Goal: Task Accomplishment & Management: Manage account settings

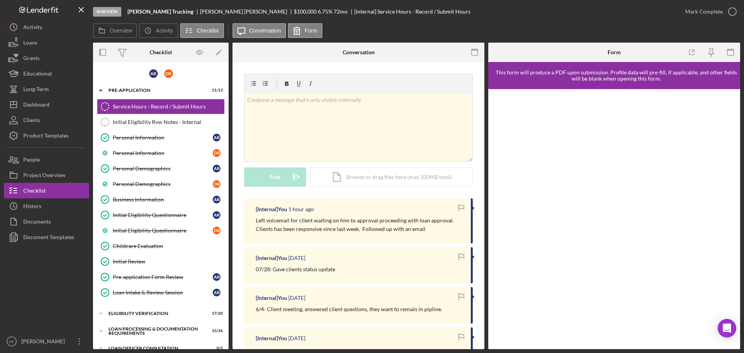
scroll to position [116, 0]
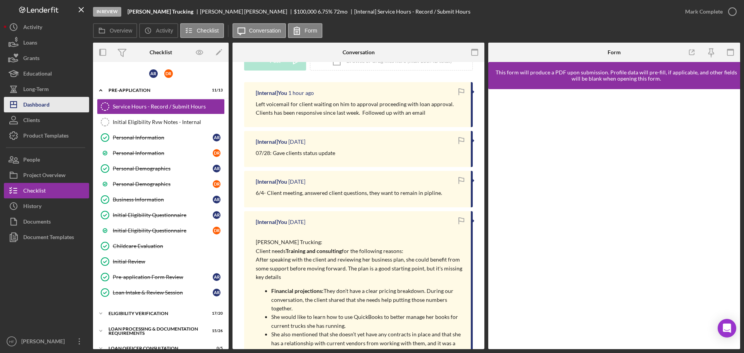
click at [35, 104] on div "Dashboard" at bounding box center [36, 105] width 26 height 17
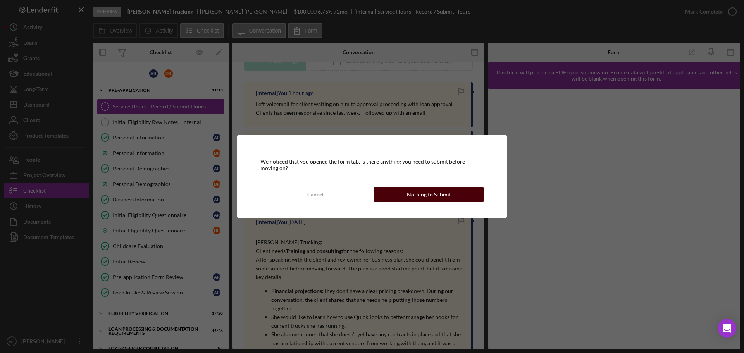
click at [438, 202] on div "Nothing to Submit" at bounding box center [429, 195] width 44 height 16
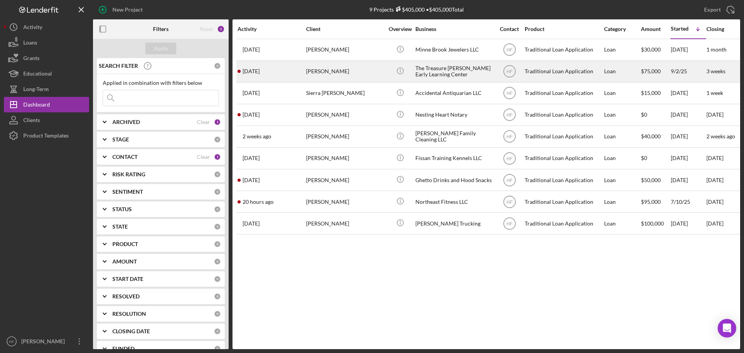
click at [360, 72] on div "[PERSON_NAME]" at bounding box center [345, 71] width 78 height 21
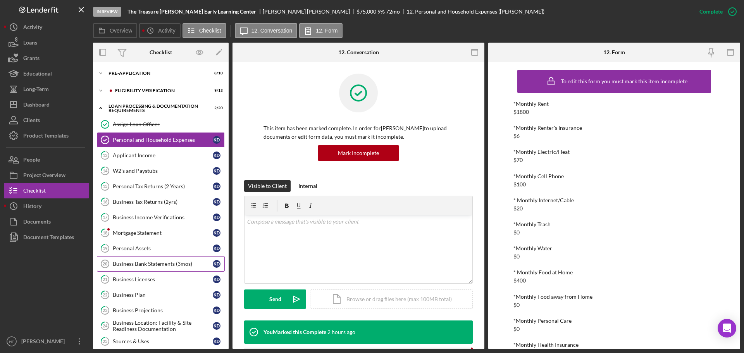
scroll to position [155, 0]
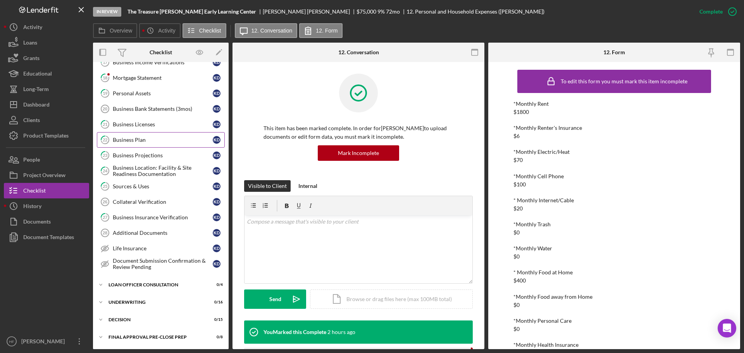
click at [152, 141] on div "Business Plan" at bounding box center [163, 140] width 100 height 6
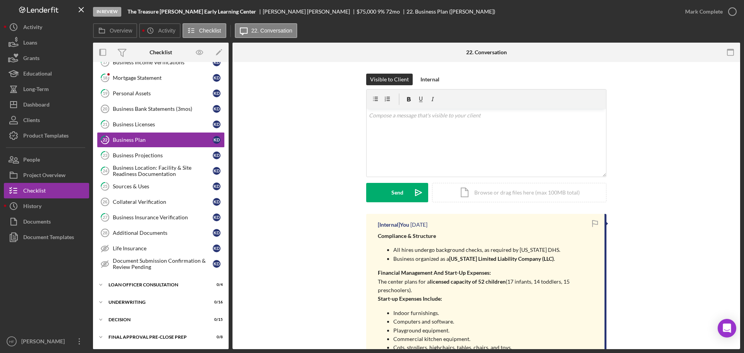
scroll to position [39, 0]
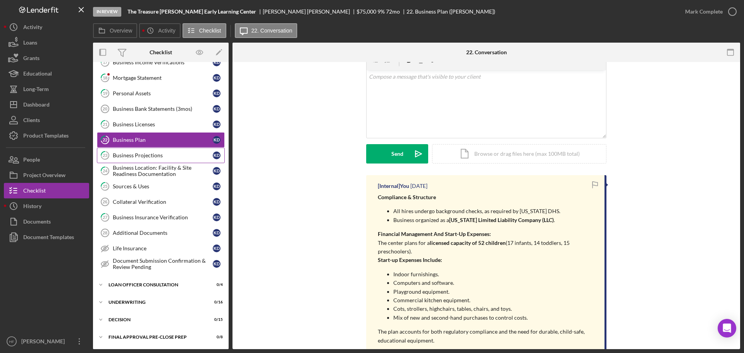
click at [165, 154] on div "Business Projections" at bounding box center [163, 155] width 100 height 6
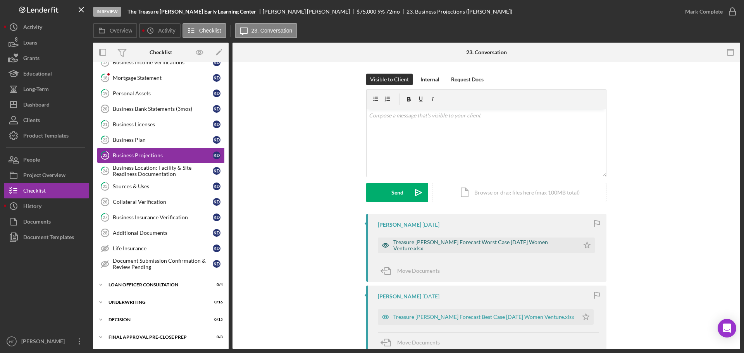
click at [461, 246] on div "Treasure Hunt Forecast Worst Case 9-15-25 Women Venture.xlsx" at bounding box center [484, 245] width 182 height 12
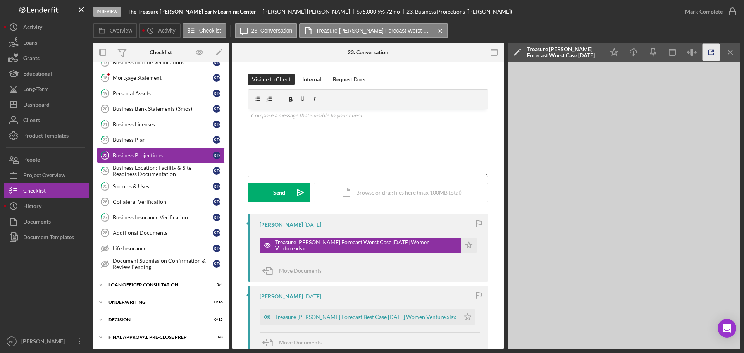
click at [707, 55] on icon "button" at bounding box center [711, 52] width 17 height 17
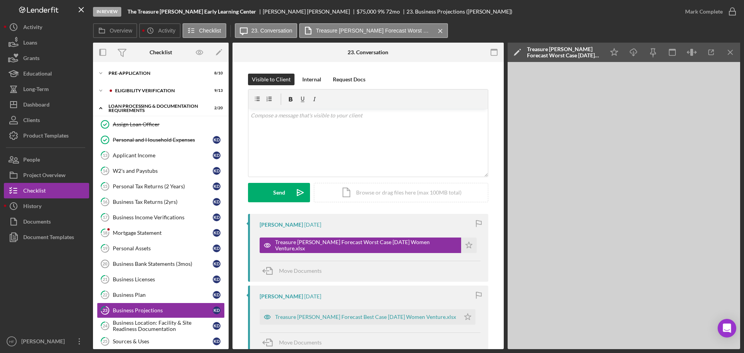
scroll to position [155, 0]
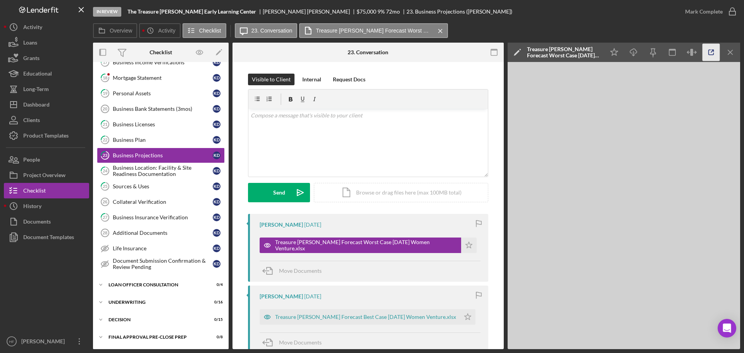
click at [707, 53] on icon "button" at bounding box center [711, 52] width 17 height 17
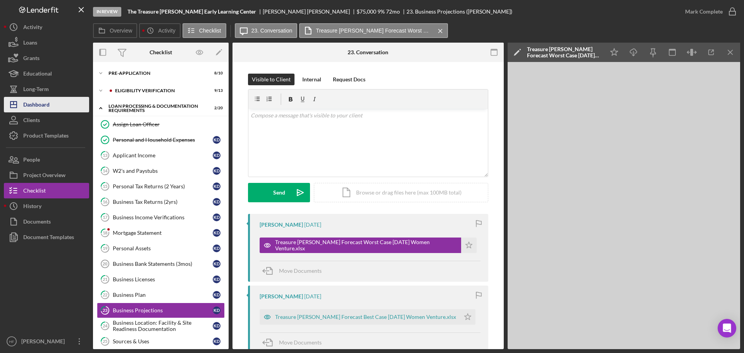
drag, startPoint x: 38, startPoint y: 104, endPoint x: 45, endPoint y: 103, distance: 6.6
click at [38, 104] on div "Dashboard" at bounding box center [36, 105] width 26 height 17
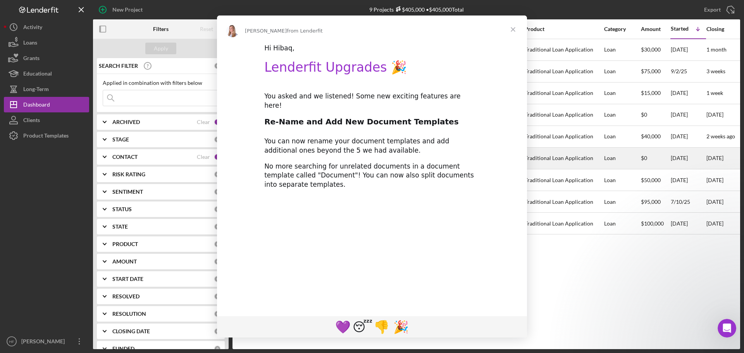
click at [378, 180] on div "No more searching for unrelated documents in a document template called "Docume…" at bounding box center [372, 176] width 216 height 28
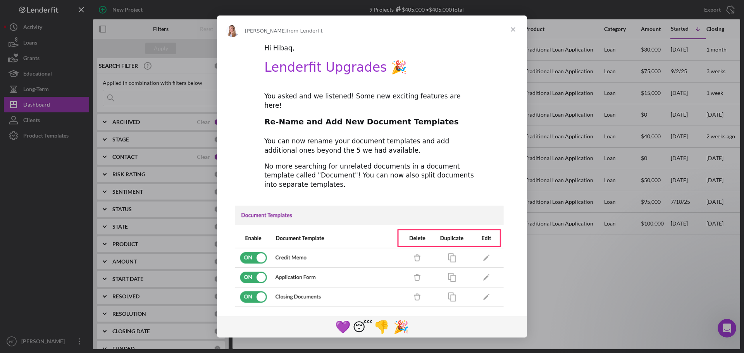
click at [511, 25] on span "Close" at bounding box center [513, 30] width 28 height 28
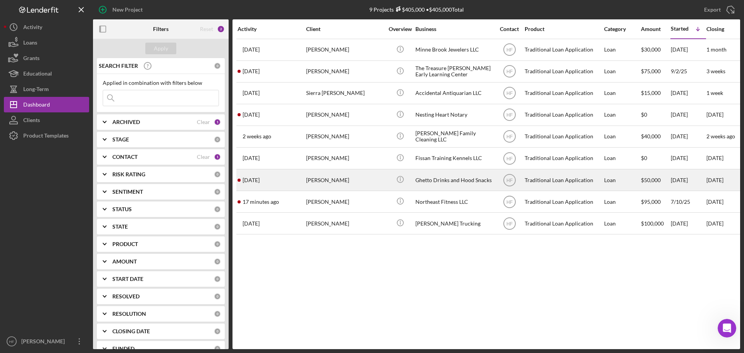
click at [375, 175] on div "[PERSON_NAME]" at bounding box center [345, 180] width 78 height 21
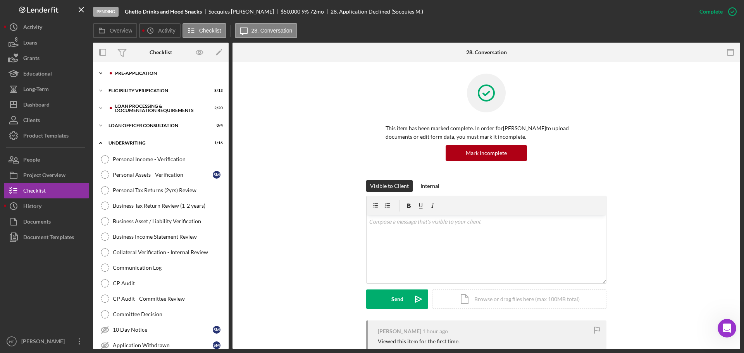
click at [117, 74] on div "Pre-Application" at bounding box center [167, 73] width 104 height 5
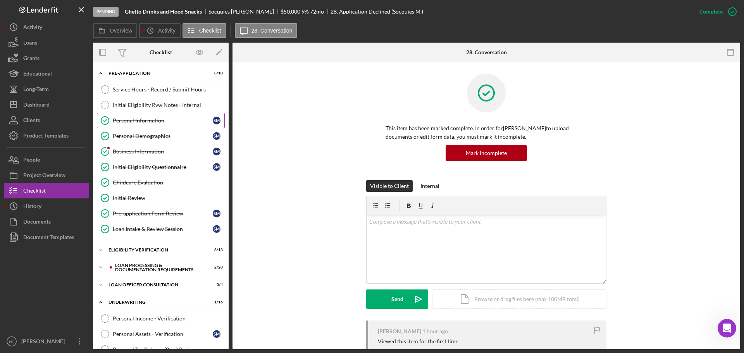
drag, startPoint x: 139, startPoint y: 120, endPoint x: 143, endPoint y: 121, distance: 4.0
click at [140, 121] on div "Personal Information" at bounding box center [163, 120] width 100 height 6
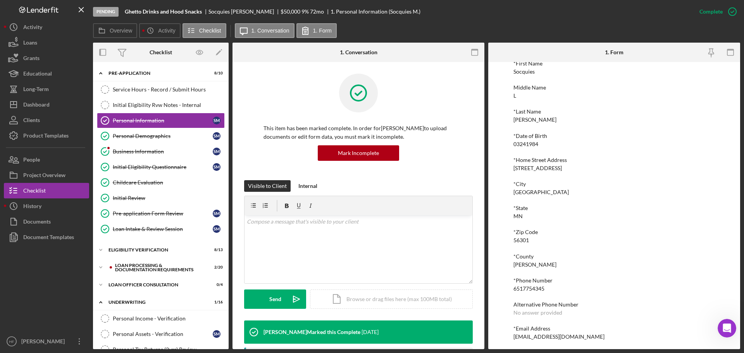
scroll to position [43, 0]
drag, startPoint x: 572, startPoint y: 334, endPoint x: 509, endPoint y: 338, distance: 63.7
click at [507, 339] on div "To edit this form you must mark this item incomplete *First Name Socquies Middl…" at bounding box center [614, 205] width 252 height 287
copy div "socquies84@icloud.com"
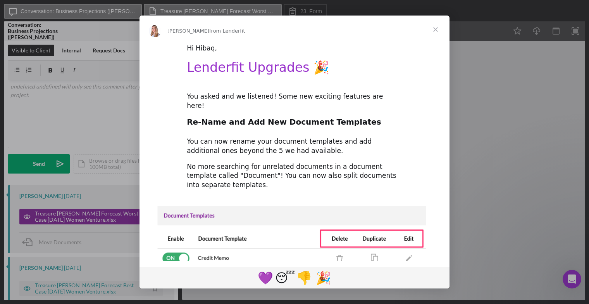
click at [436, 29] on span "Close" at bounding box center [436, 30] width 28 height 28
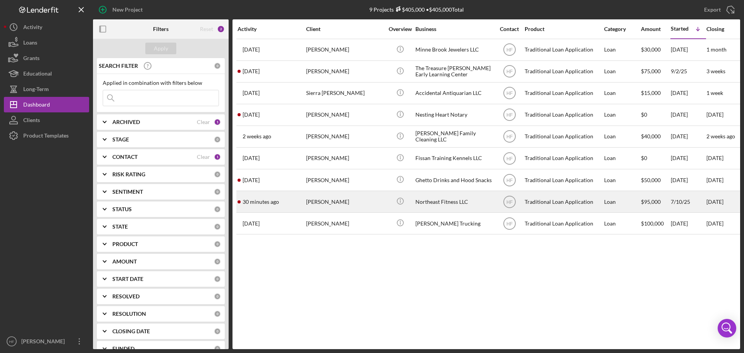
click at [310, 208] on div "[PERSON_NAME]" at bounding box center [345, 202] width 78 height 21
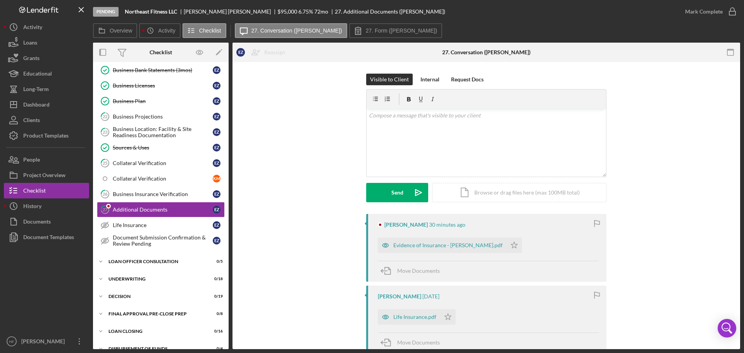
scroll to position [293, 0]
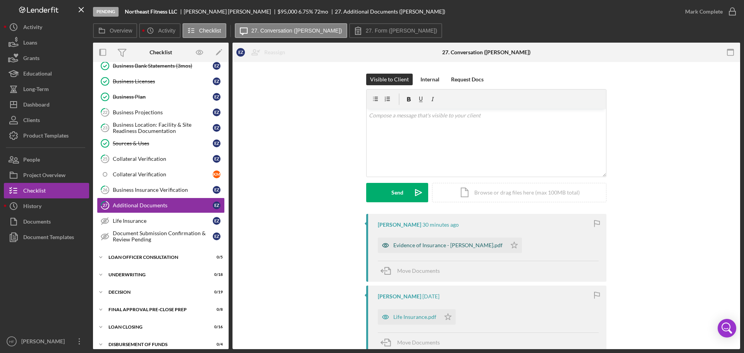
click at [409, 244] on div "Evidence of Insurance - [PERSON_NAME].pdf" at bounding box center [447, 245] width 109 height 6
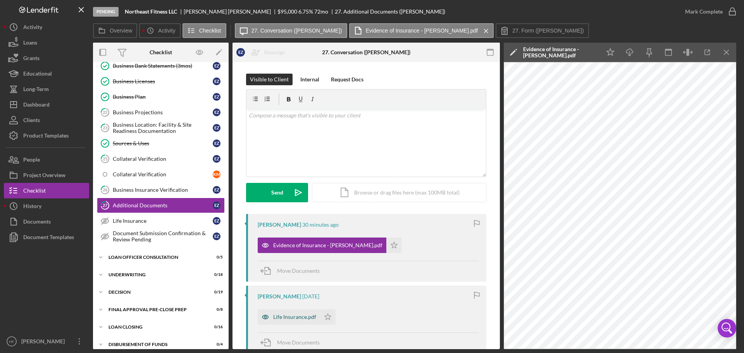
click at [304, 303] on div "Life Insurance.pdf" at bounding box center [294, 317] width 43 height 6
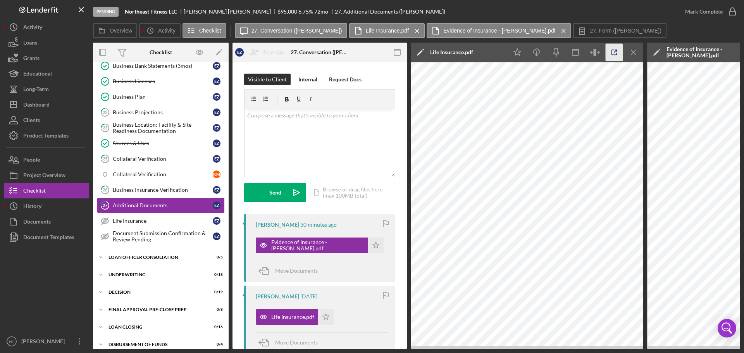
click at [589, 50] on icon "button" at bounding box center [614, 52] width 17 height 17
click at [47, 210] on button "Icon/History History" at bounding box center [46, 206] width 85 height 16
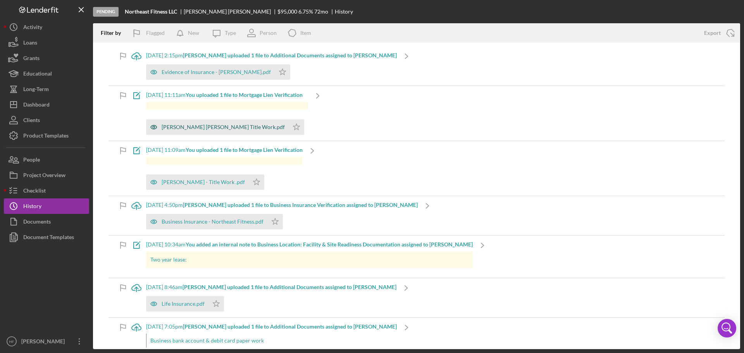
click at [232, 124] on div "Elizabeth Ziegler& Michael Fisketti Title Work.pdf" at bounding box center [223, 127] width 123 height 6
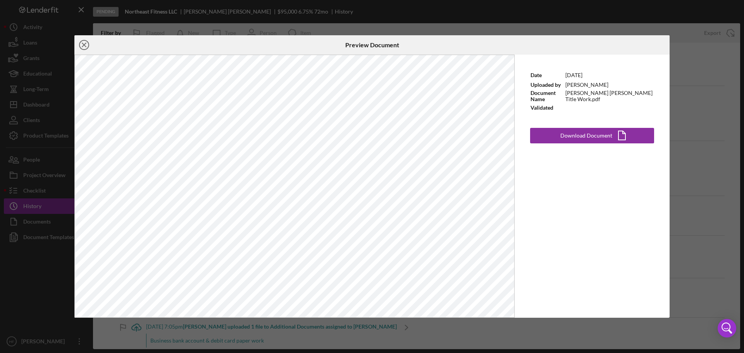
click at [84, 47] on icon "Icon/Close" at bounding box center [83, 44] width 19 height 19
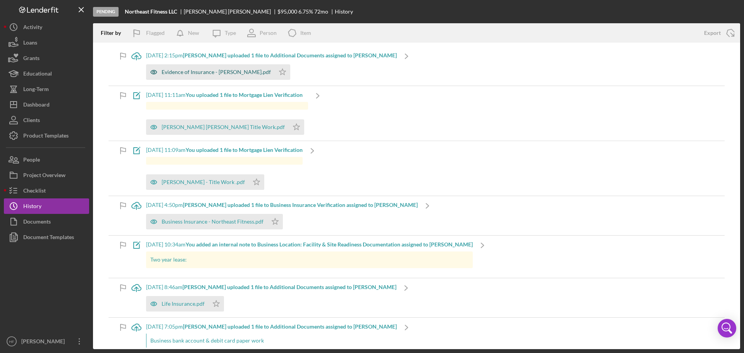
click at [227, 71] on div "Evidence of Insurance - Ziegler.pdf" at bounding box center [216, 72] width 109 height 6
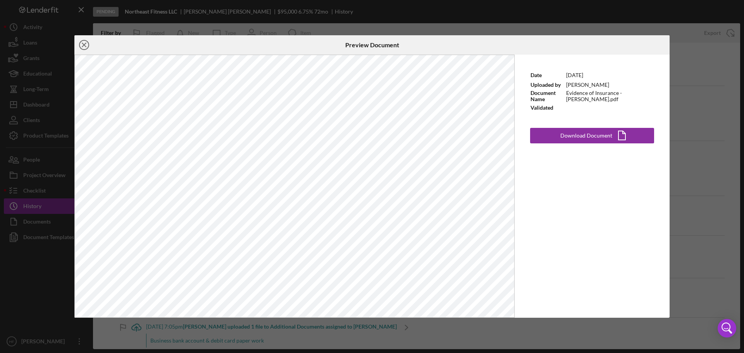
click at [84, 40] on circle at bounding box center [83, 44] width 9 height 9
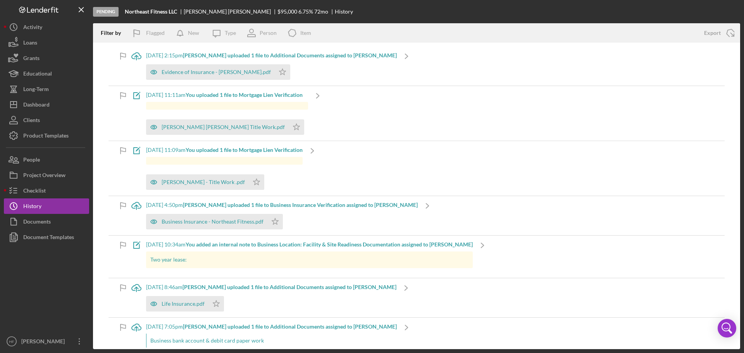
drag, startPoint x: 221, startPoint y: 219, endPoint x: 221, endPoint y: 213, distance: 5.4
click at [221, 219] on div "Business Insurance - Northeast Fitness.pdf" at bounding box center [213, 222] width 102 height 6
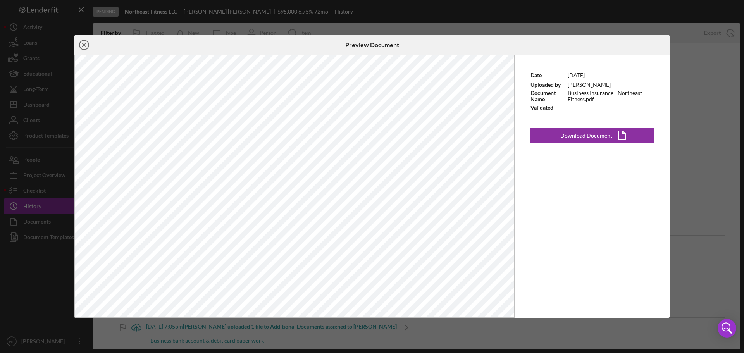
click at [80, 45] on circle at bounding box center [83, 44] width 9 height 9
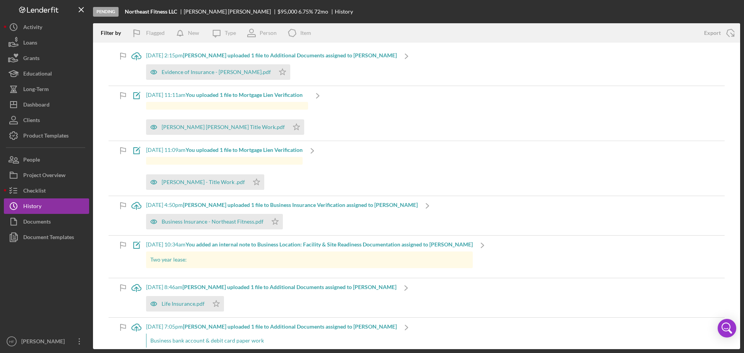
click at [253, 208] on b "Elizabeth Z. uploaded 1 file to Business Insurance Verification assigned to Eli…" at bounding box center [300, 205] width 235 height 7
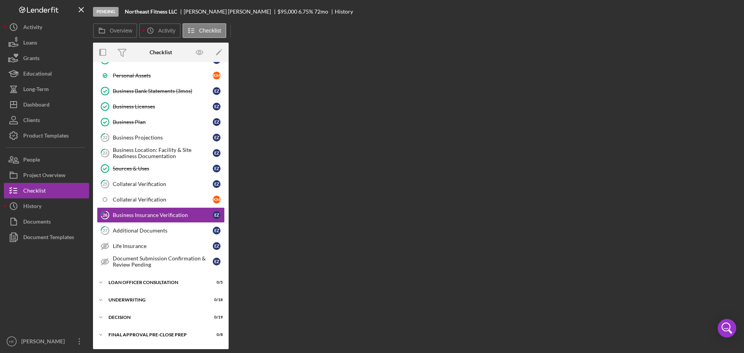
scroll to position [277, 0]
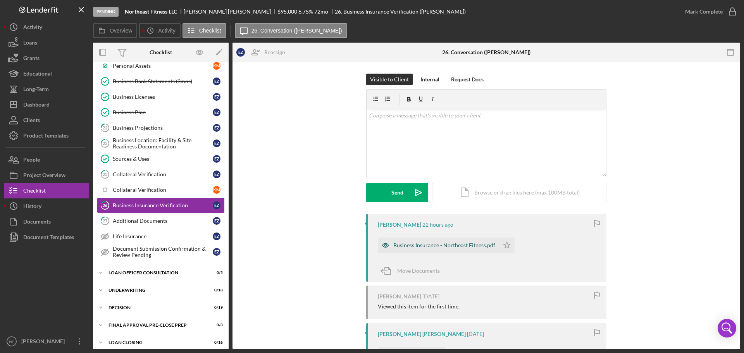
click at [414, 250] on div "Business Insurance - Northeast Fitness.pdf" at bounding box center [438, 246] width 121 height 16
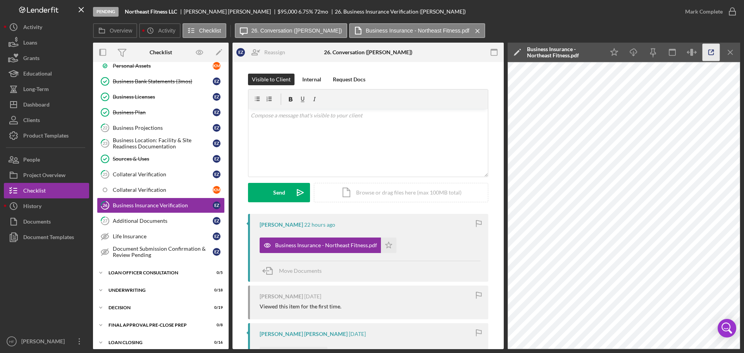
click at [589, 53] on icon "button" at bounding box center [711, 52] width 17 height 17
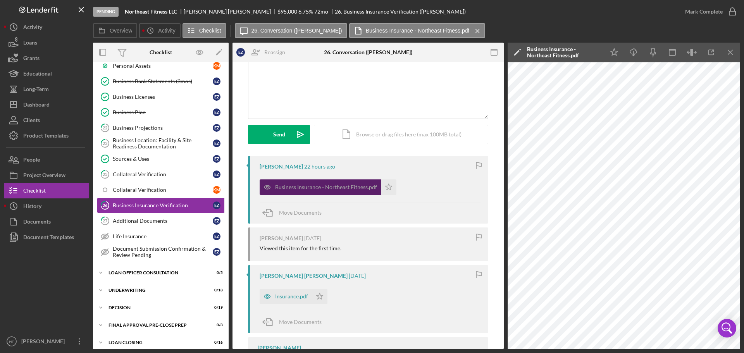
scroll to position [78, 0]
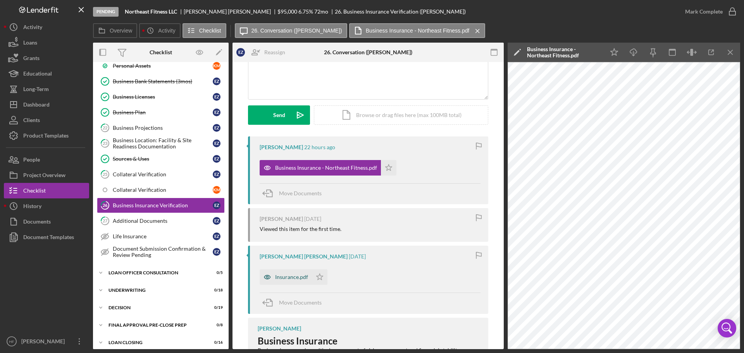
click at [286, 281] on div "Insurance.pdf" at bounding box center [286, 277] width 52 height 16
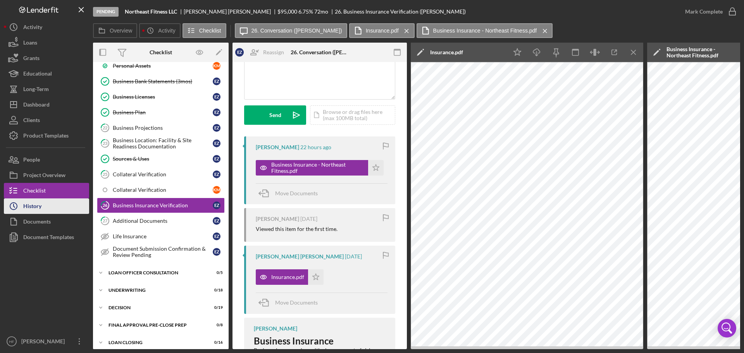
click at [69, 209] on button "Icon/History History" at bounding box center [46, 206] width 85 height 16
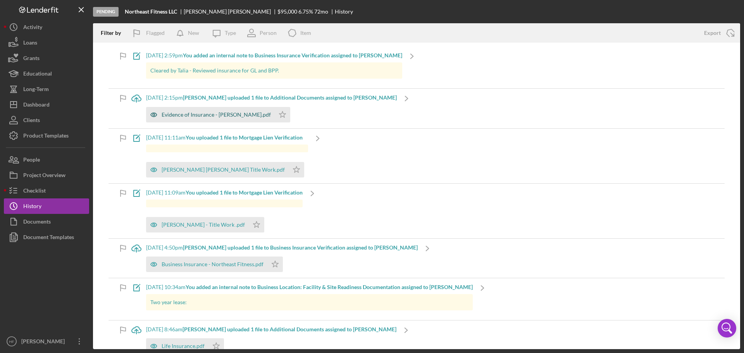
click at [209, 114] on div "Evidence of Insurance - Ziegler.pdf" at bounding box center [216, 115] width 109 height 6
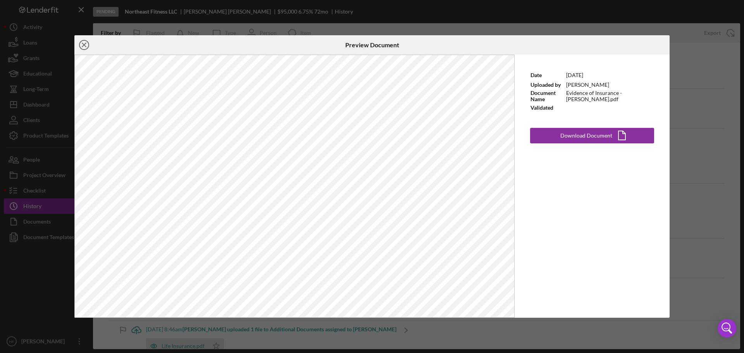
click at [85, 43] on icon "Icon/Close" at bounding box center [83, 44] width 19 height 19
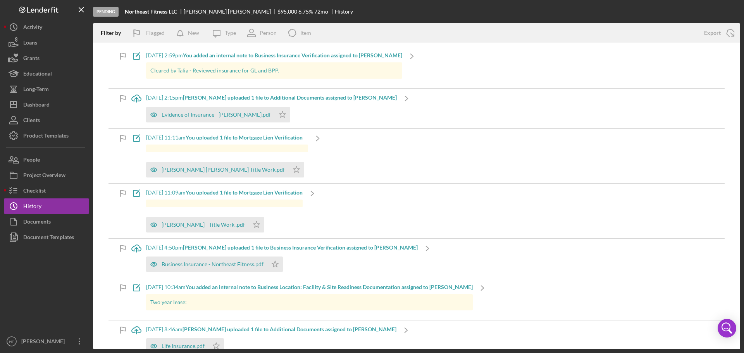
click at [297, 103] on div "Evidence of Insurance - Ziegler.pdf Icon/Star" at bounding box center [271, 112] width 251 height 19
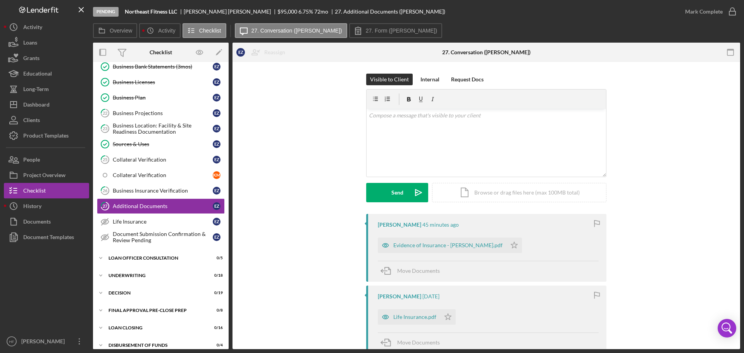
scroll to position [293, 0]
click at [458, 247] on div "Evidence of Insurance - Ziegler.pdf" at bounding box center [447, 245] width 109 height 6
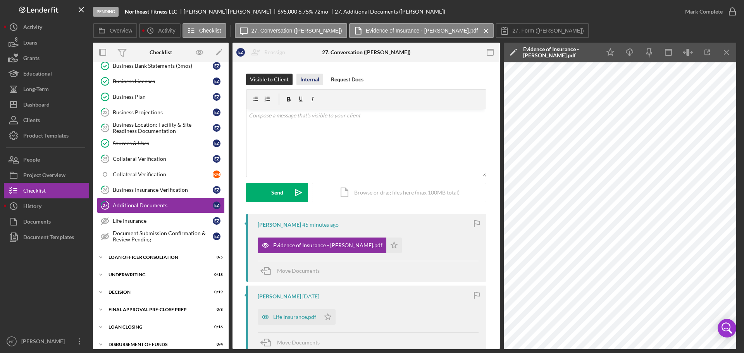
click at [315, 82] on div "Internal" at bounding box center [309, 80] width 19 height 12
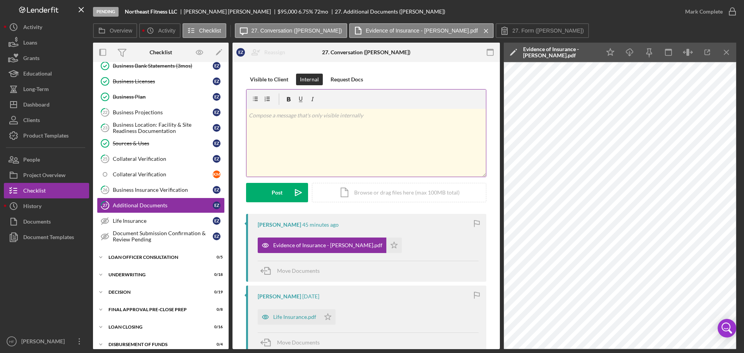
click at [327, 137] on div "v Color teal Color pink Remove color Add row above Add row below Add column bef…" at bounding box center [367, 143] width 240 height 68
click at [304, 112] on p "Reviewed w/ Talia -" at bounding box center [366, 115] width 235 height 9
click at [261, 192] on button "Post Icon/icon-invite-send" at bounding box center [277, 192] width 62 height 19
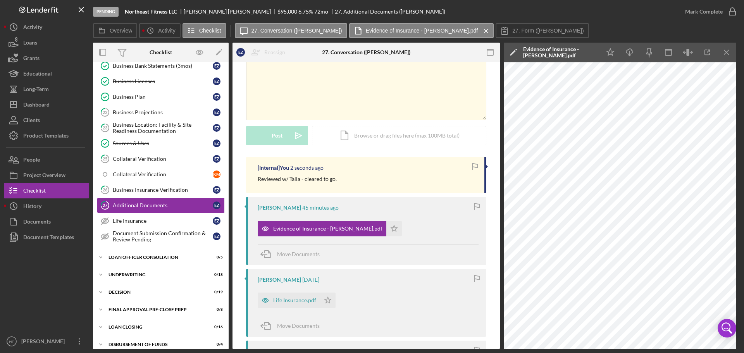
scroll to position [78, 0]
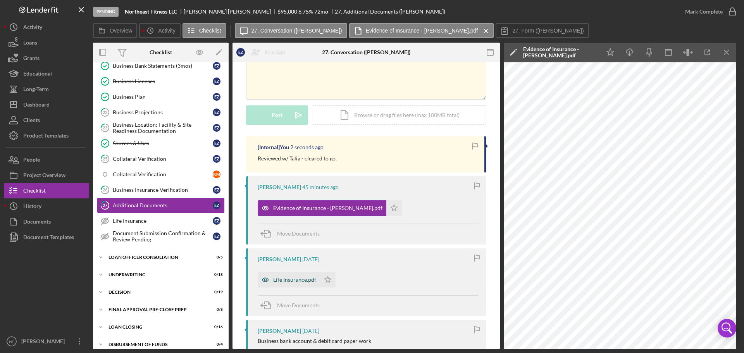
click at [298, 281] on div "Life Insurance.pdf" at bounding box center [294, 280] width 43 height 6
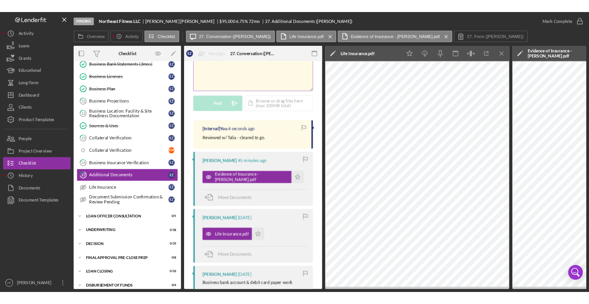
scroll to position [0, 0]
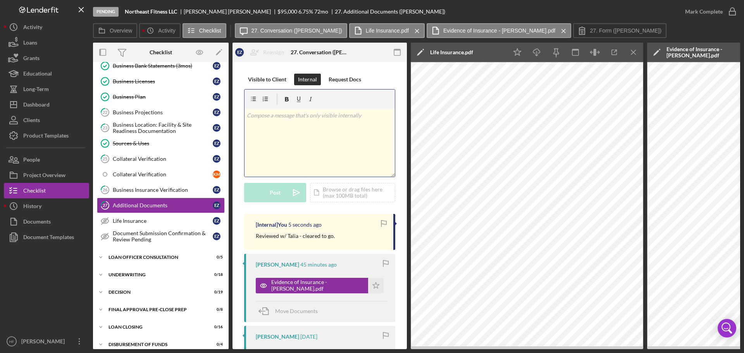
click at [307, 117] on p at bounding box center [320, 115] width 146 height 9
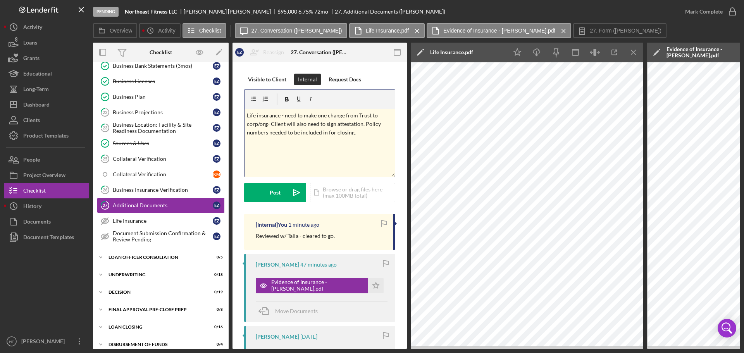
drag, startPoint x: 374, startPoint y: 134, endPoint x: 236, endPoint y: 112, distance: 140.2
copy p "Life insurance - need to make one change from Trust to corp/org- Client will al…"
click at [263, 195] on button "Post Icon/icon-invite-send" at bounding box center [275, 192] width 62 height 19
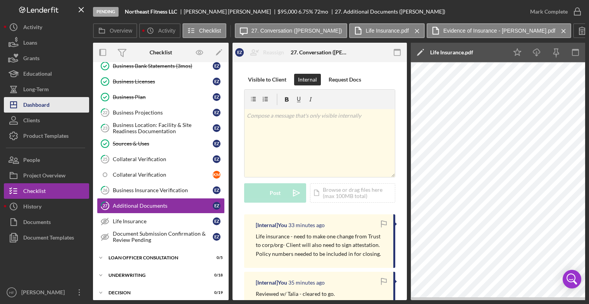
click at [41, 102] on div "Dashboard" at bounding box center [36, 105] width 26 height 17
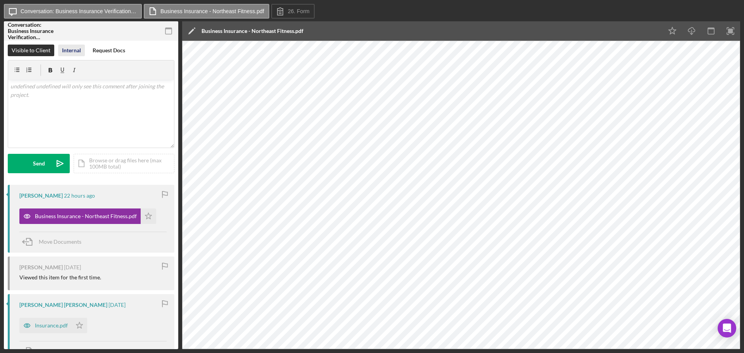
click at [76, 53] on div "Internal" at bounding box center [71, 51] width 19 height 12
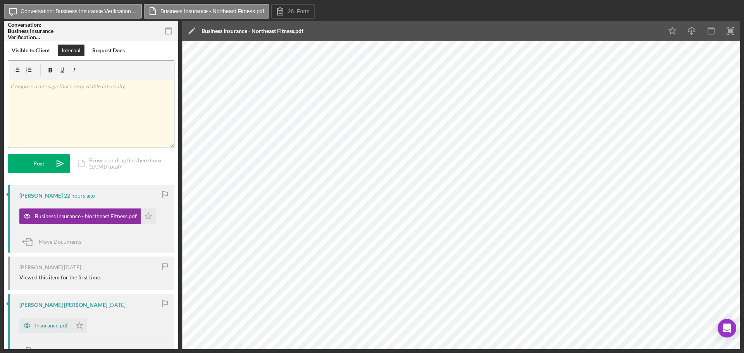
click at [95, 104] on div "v Color teal Color pink Remove color Add row above Add row below Add column bef…" at bounding box center [91, 114] width 166 height 68
click at [41, 162] on div "Post" at bounding box center [38, 163] width 11 height 19
